Goal: Find specific page/section: Find specific page/section

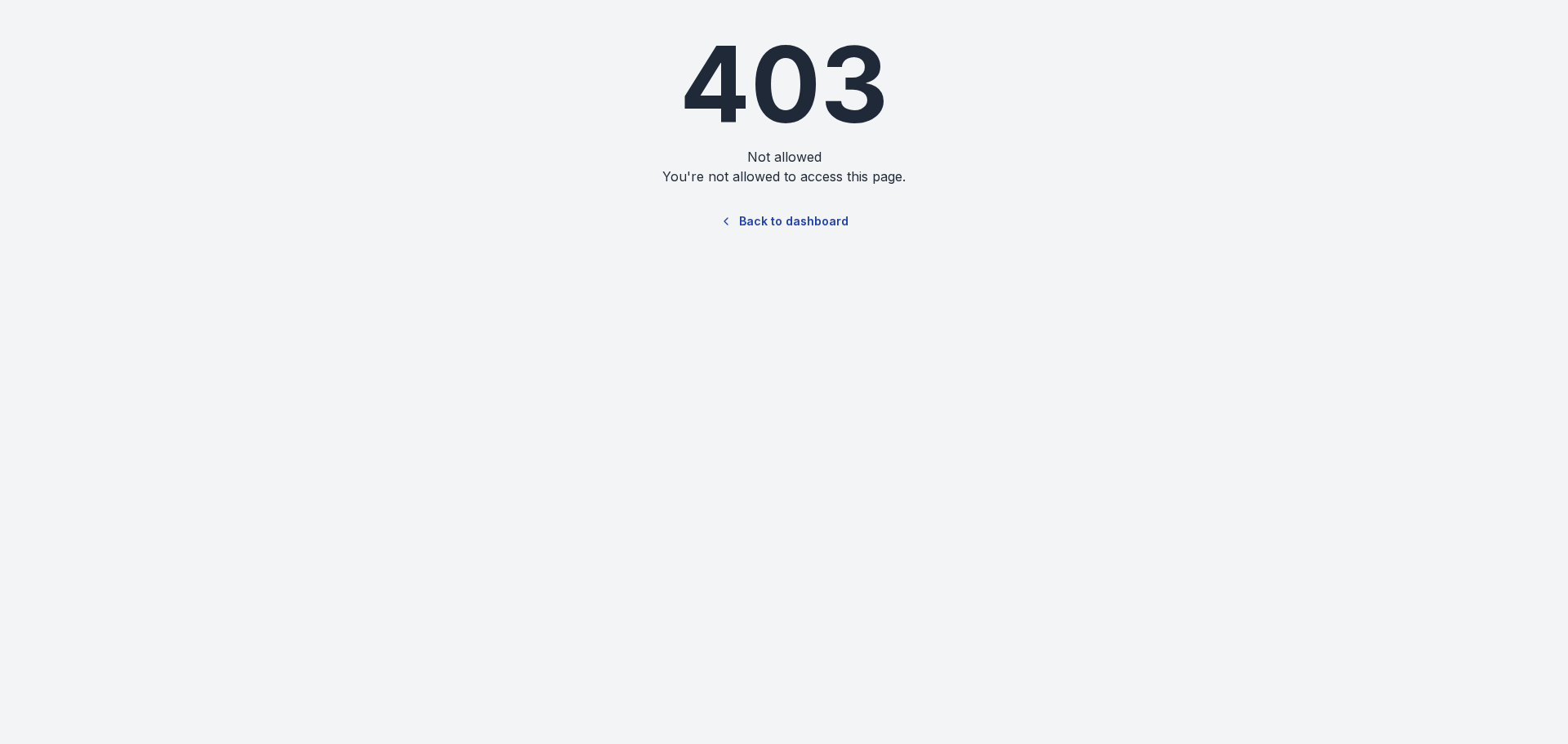
click at [764, 229] on link "Back to dashboard" at bounding box center [784, 221] width 156 height 38
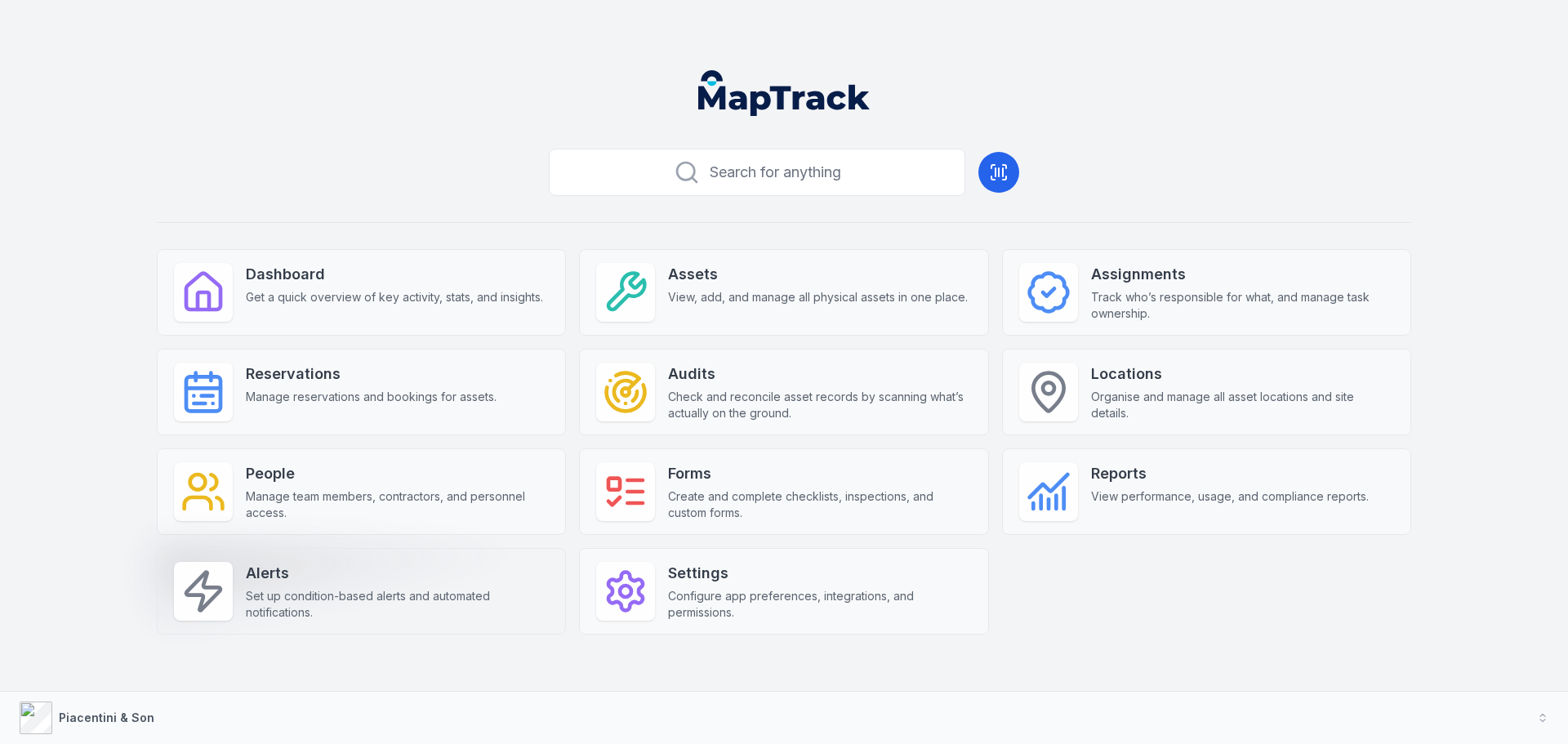
click at [393, 571] on strong "Alerts" at bounding box center [397, 573] width 302 height 23
